Goal: Transaction & Acquisition: Purchase product/service

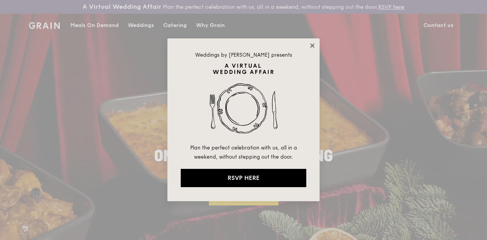
click at [313, 45] on icon at bounding box center [312, 45] width 4 height 4
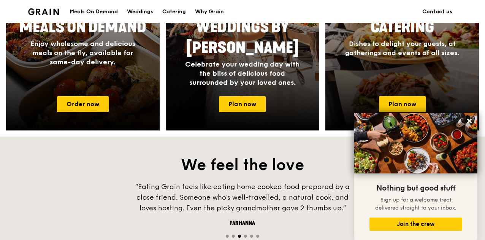
scroll to position [456, 0]
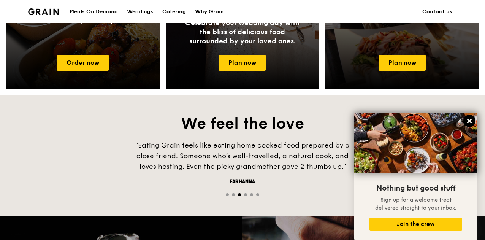
click at [469, 121] on icon at bounding box center [469, 121] width 5 height 5
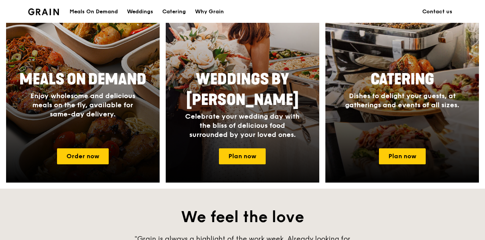
scroll to position [380, 0]
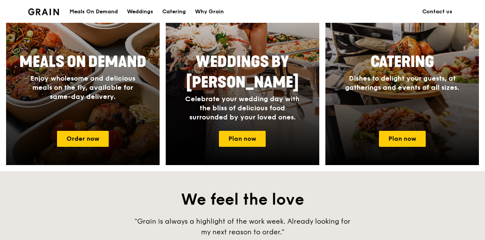
click at [100, 121] on div "Meals On Demand Enjoy wholesome and delicious meals on the fly, available for s…" at bounding box center [83, 87] width 154 height 76
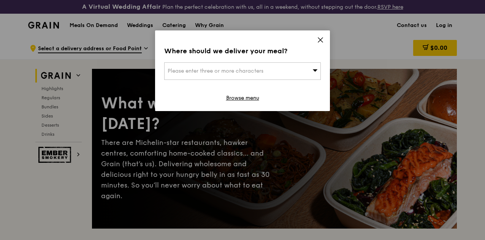
click at [297, 67] on div "Please enter three or more characters" at bounding box center [242, 70] width 157 height 17
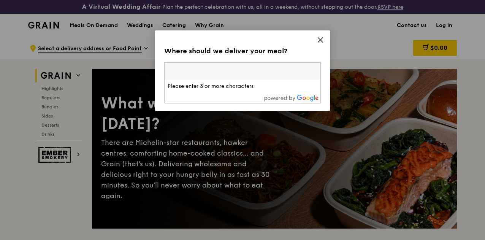
click at [322, 41] on icon at bounding box center [320, 40] width 5 height 5
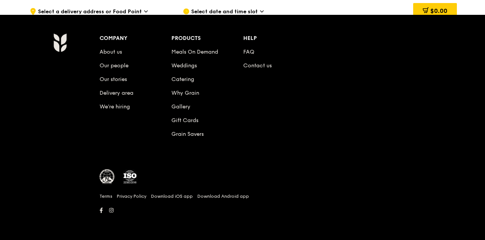
scroll to position [3155, 0]
